Goal: Task Accomplishment & Management: Use online tool/utility

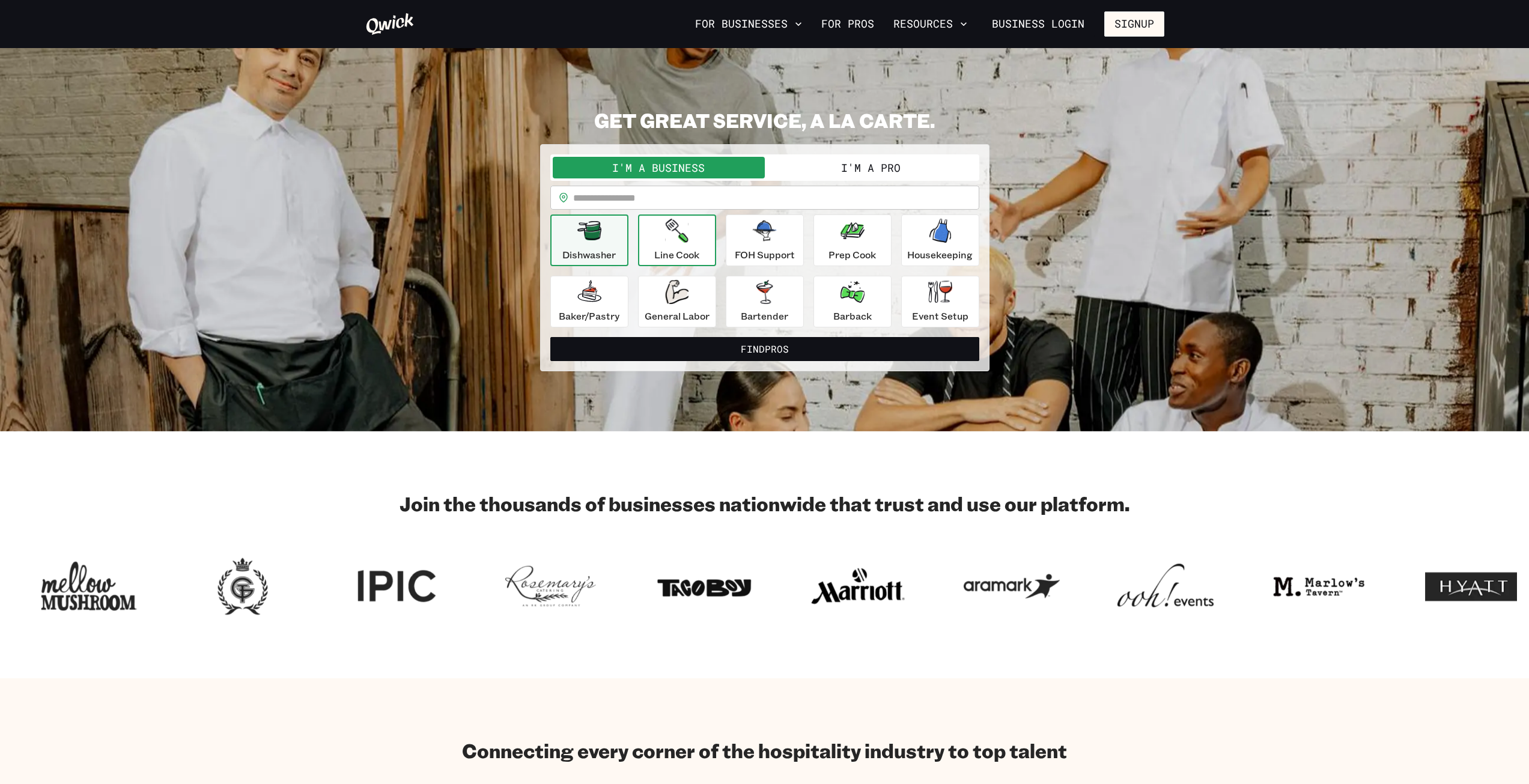
click at [682, 248] on p "Line Cook" at bounding box center [677, 255] width 45 height 15
click at [683, 197] on input "text" at bounding box center [776, 197] width 406 height 24
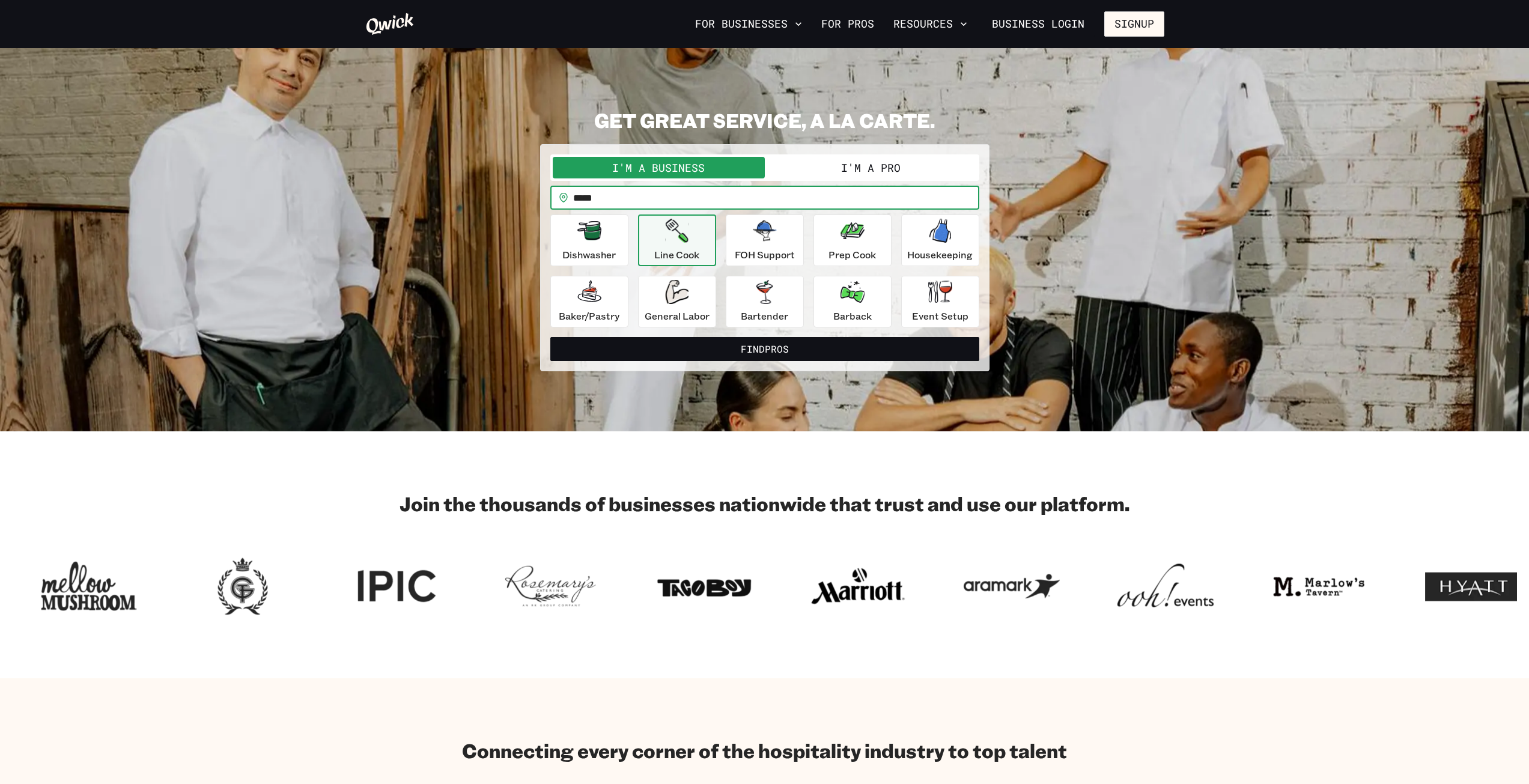
click at [551, 337] on button "Find Pros" at bounding box center [765, 348] width 429 height 24
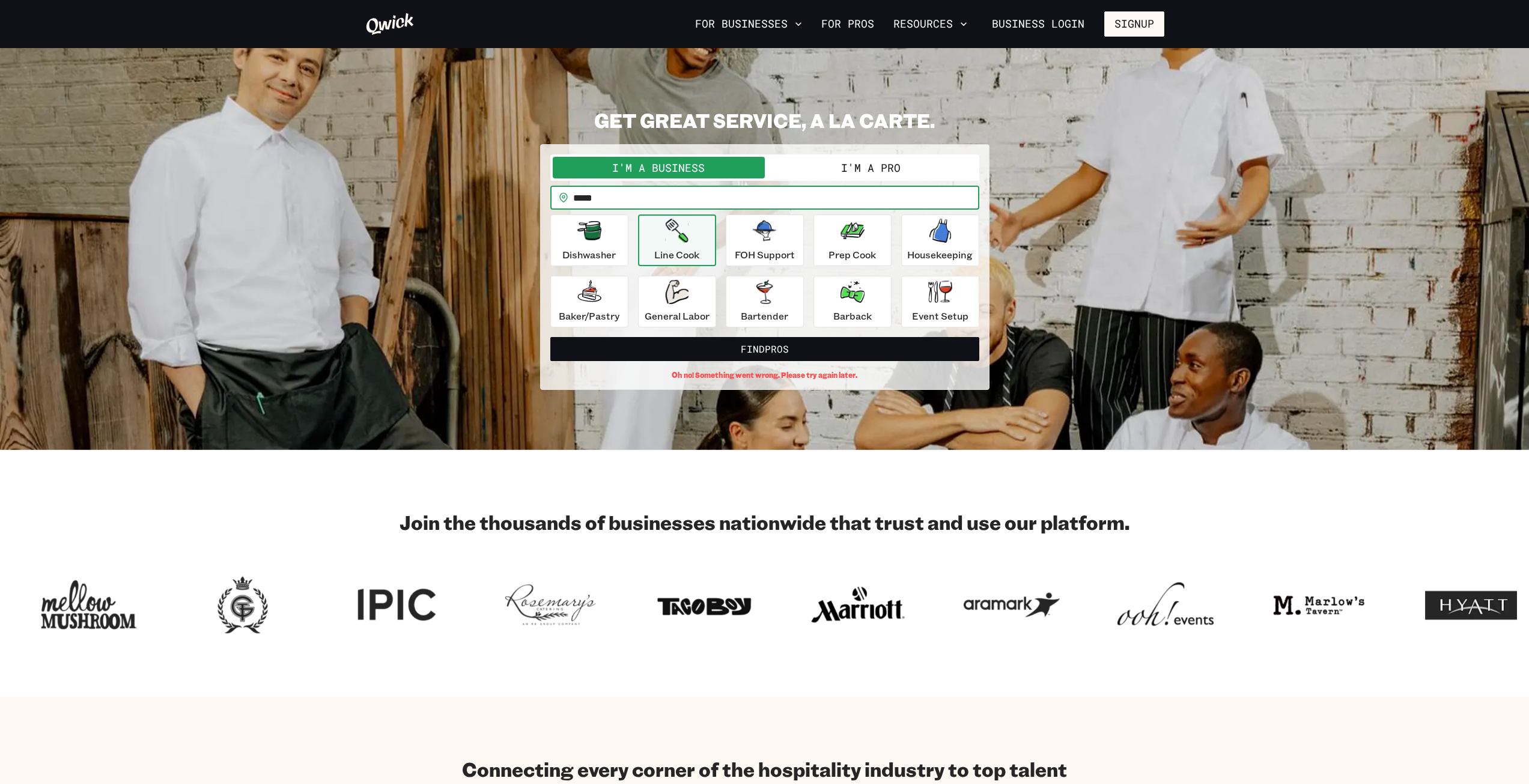
click at [645, 196] on input "*****" at bounding box center [776, 197] width 406 height 24
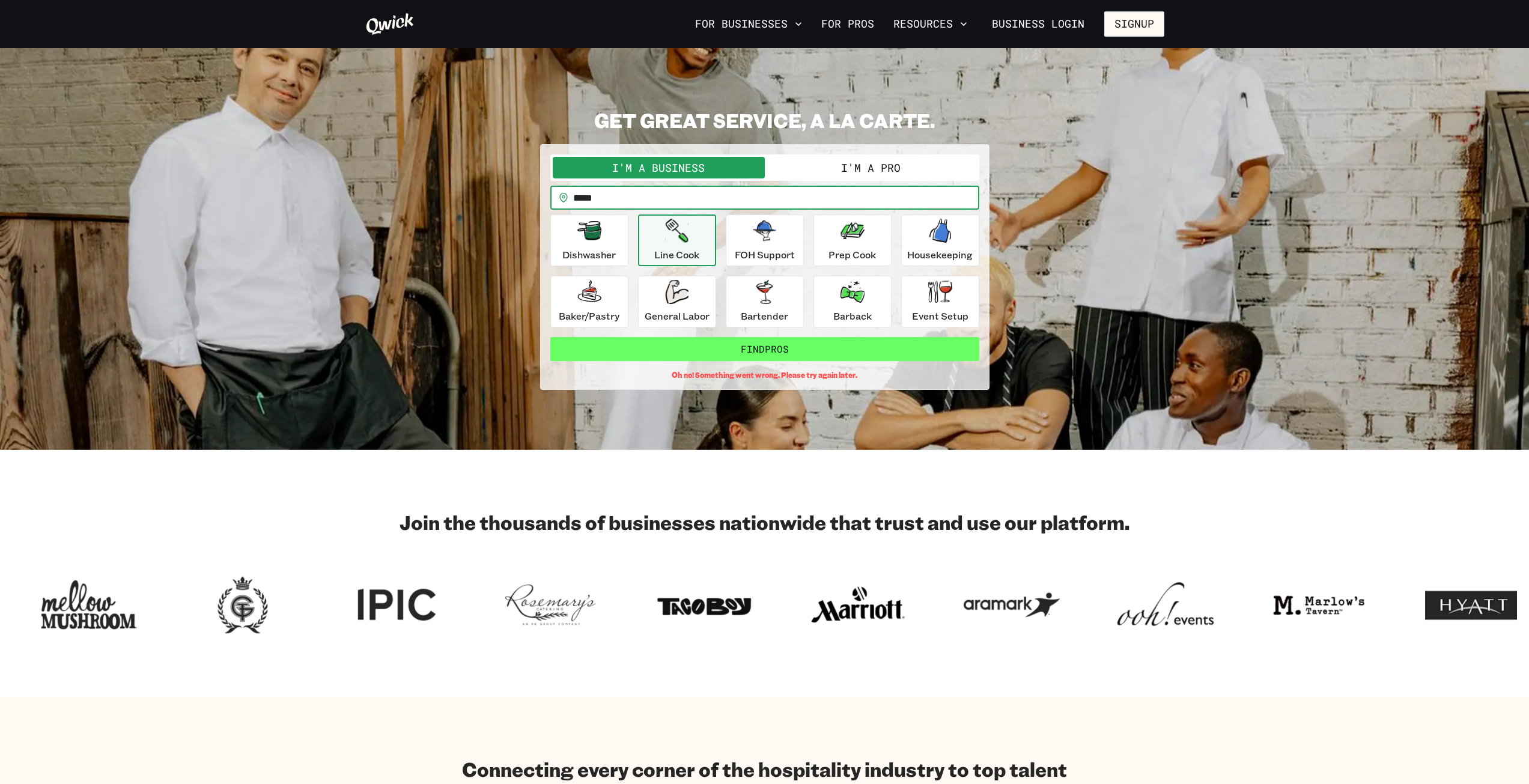
type input "*****"
click at [783, 347] on button "Find Pros" at bounding box center [765, 348] width 429 height 24
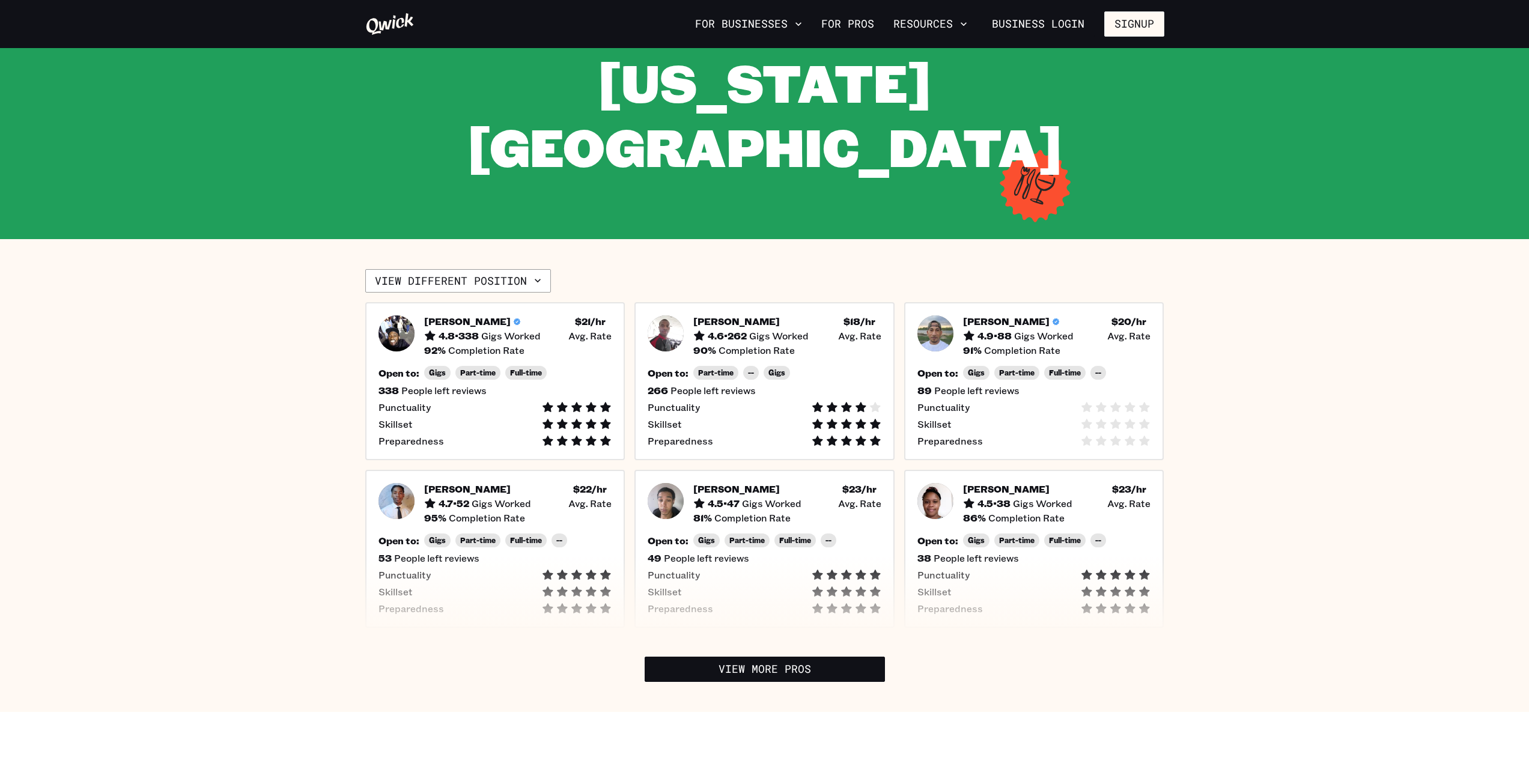
scroll to position [240, 0]
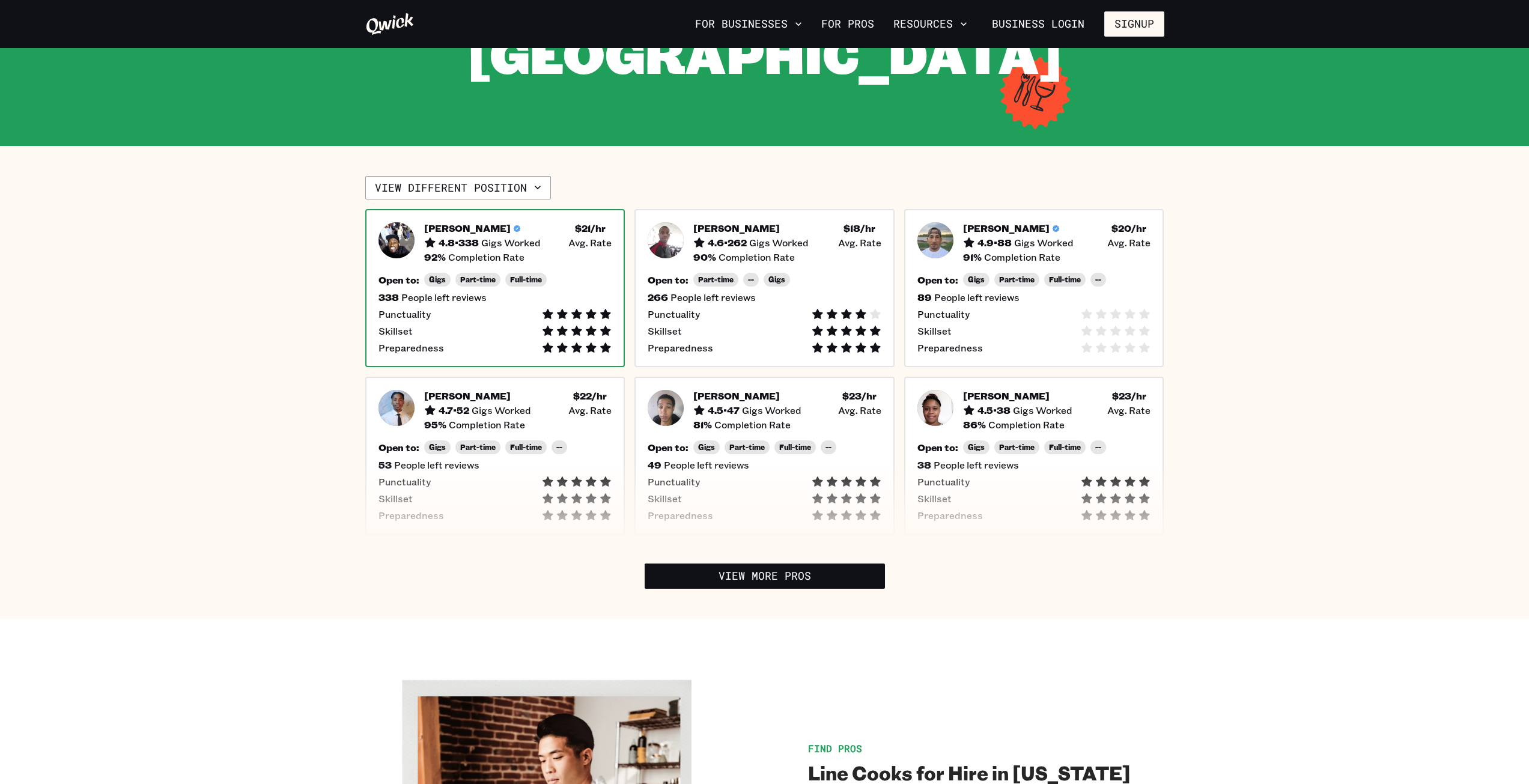
click at [572, 291] on div "338 People left reviews" at bounding box center [495, 297] width 234 height 12
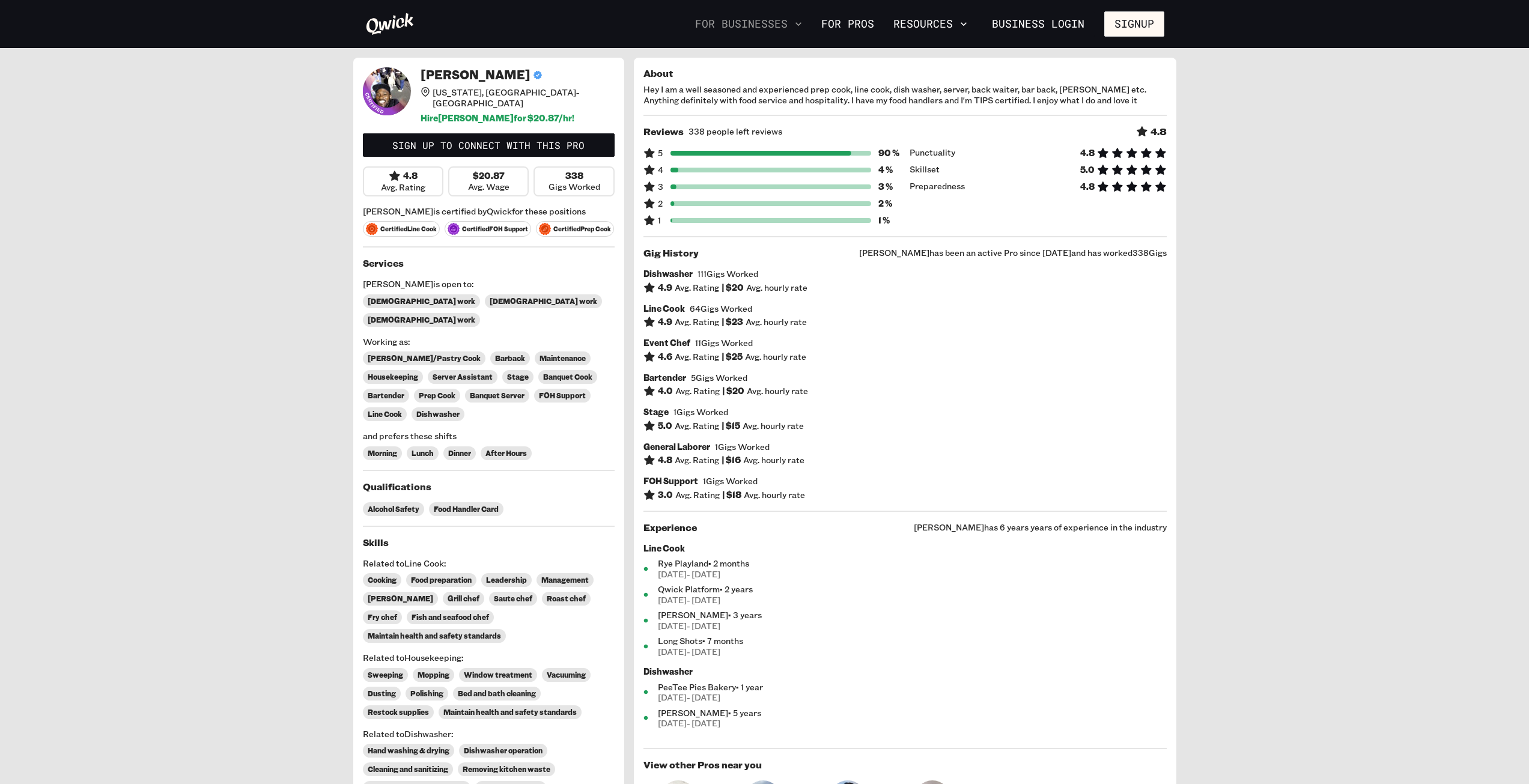
click at [778, 27] on button "For Businesses" at bounding box center [748, 24] width 117 height 20
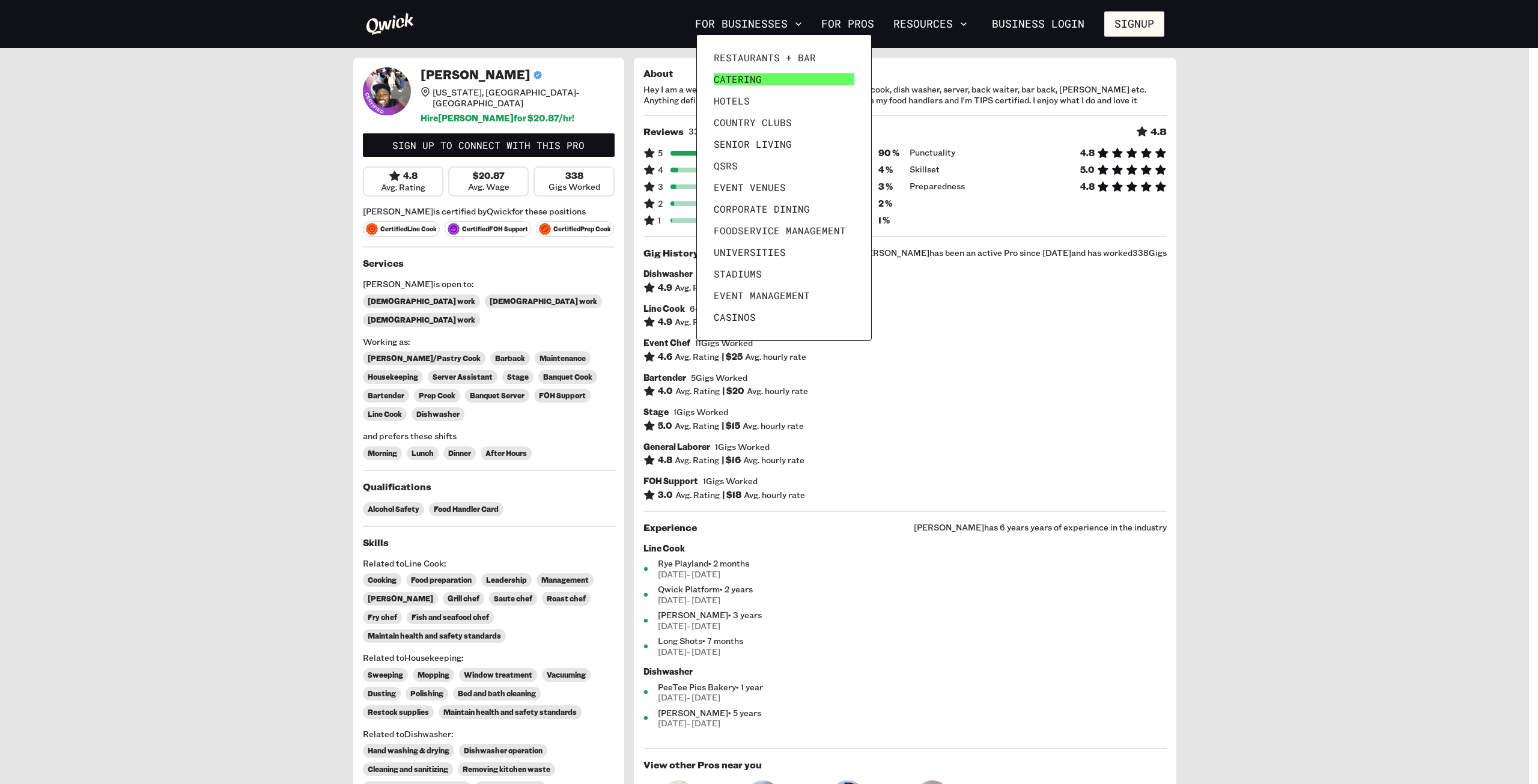
click at [742, 81] on span "Catering" at bounding box center [737, 79] width 48 height 12
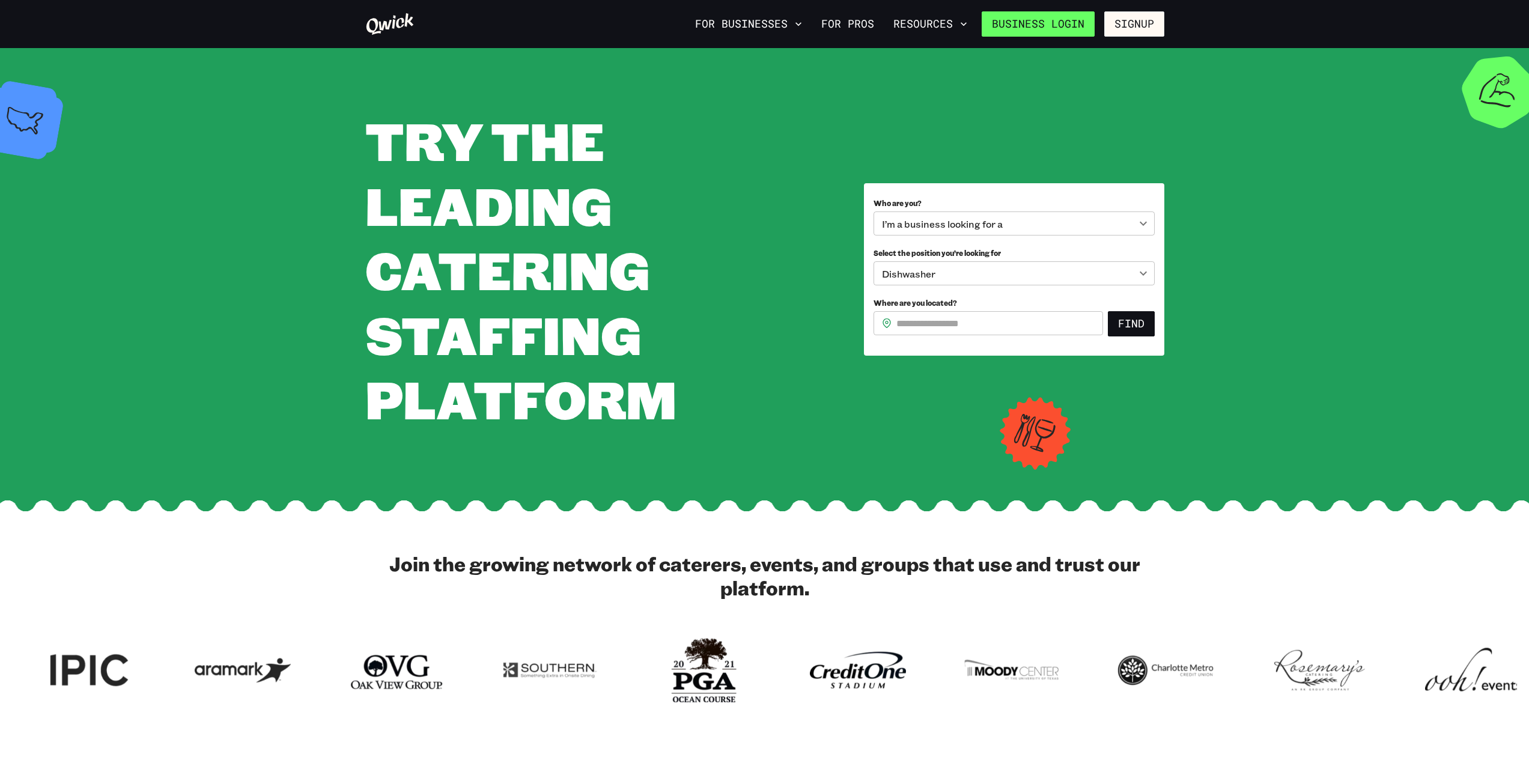
click at [1011, 13] on link "Business Login" at bounding box center [1038, 24] width 113 height 25
